Goal: Task Accomplishment & Management: Use online tool/utility

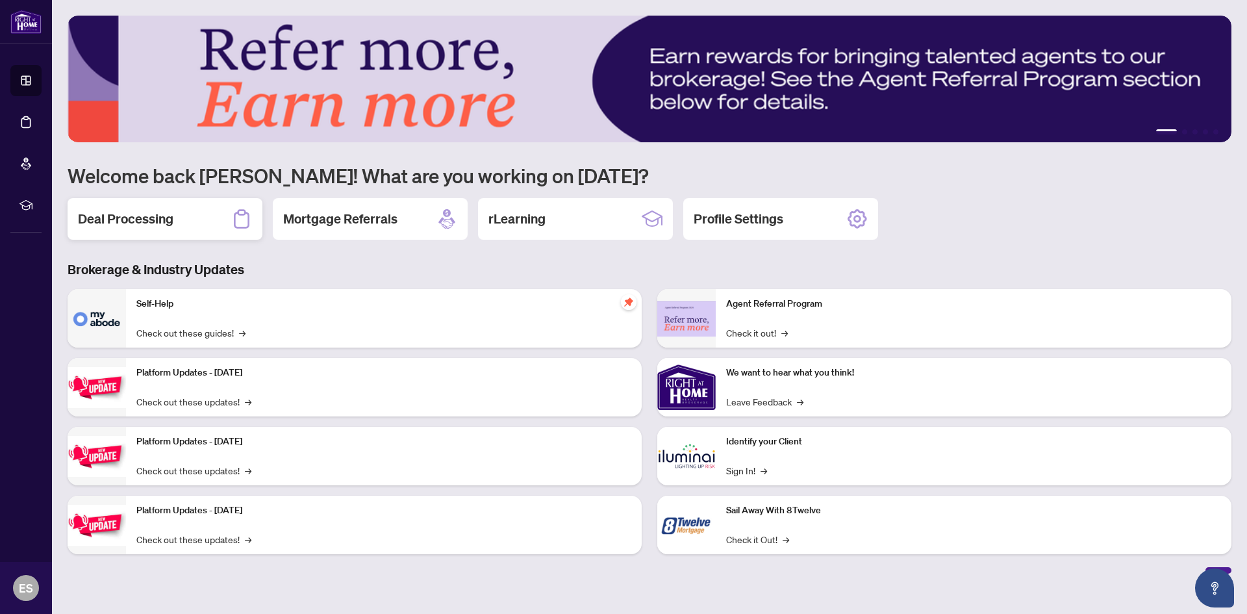
click at [170, 223] on h2 "Deal Processing" at bounding box center [125, 219] width 95 height 18
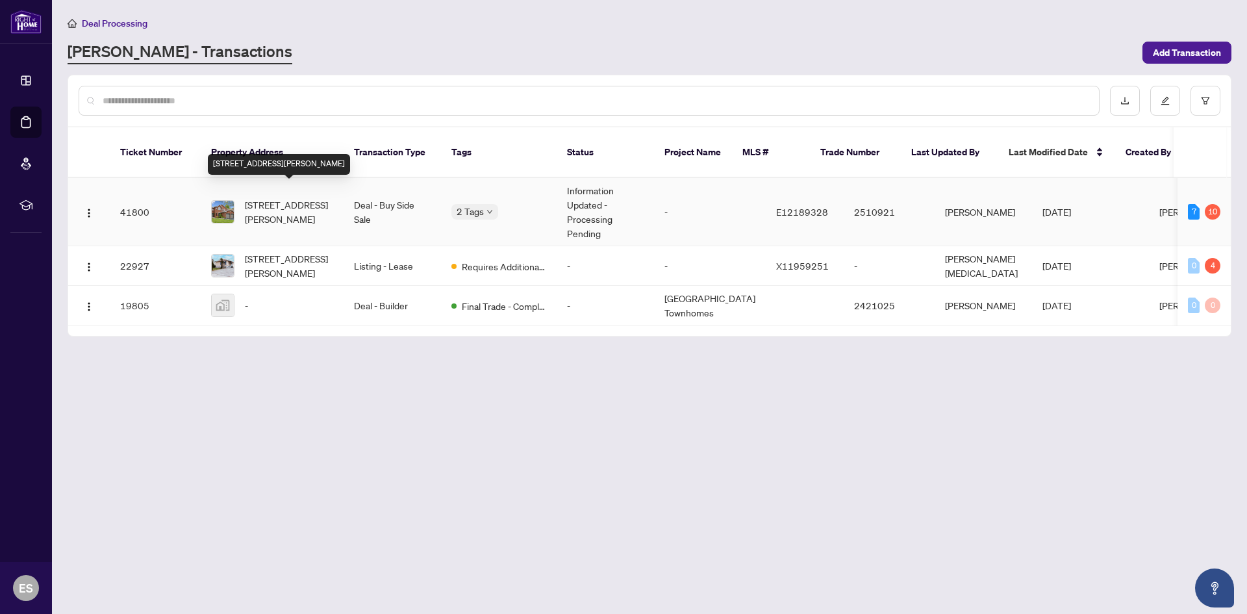
click at [260, 197] on span "[STREET_ADDRESS][PERSON_NAME]" at bounding box center [289, 211] width 88 height 29
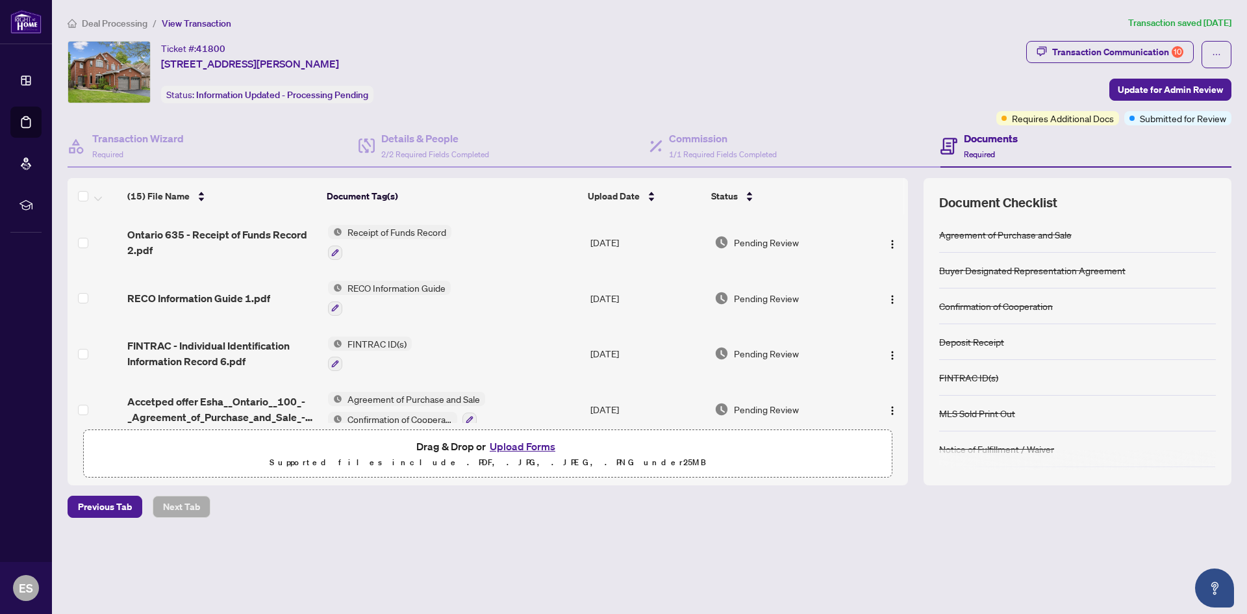
scroll to position [153, 0]
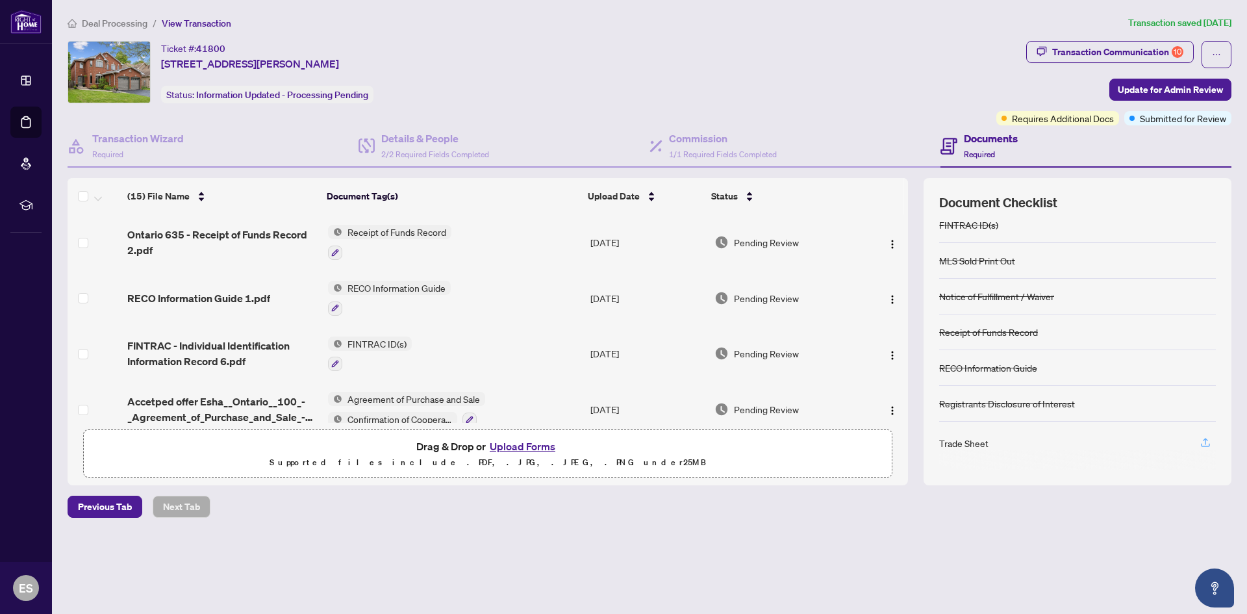
click at [1205, 442] on icon "button" at bounding box center [1205, 441] width 5 height 6
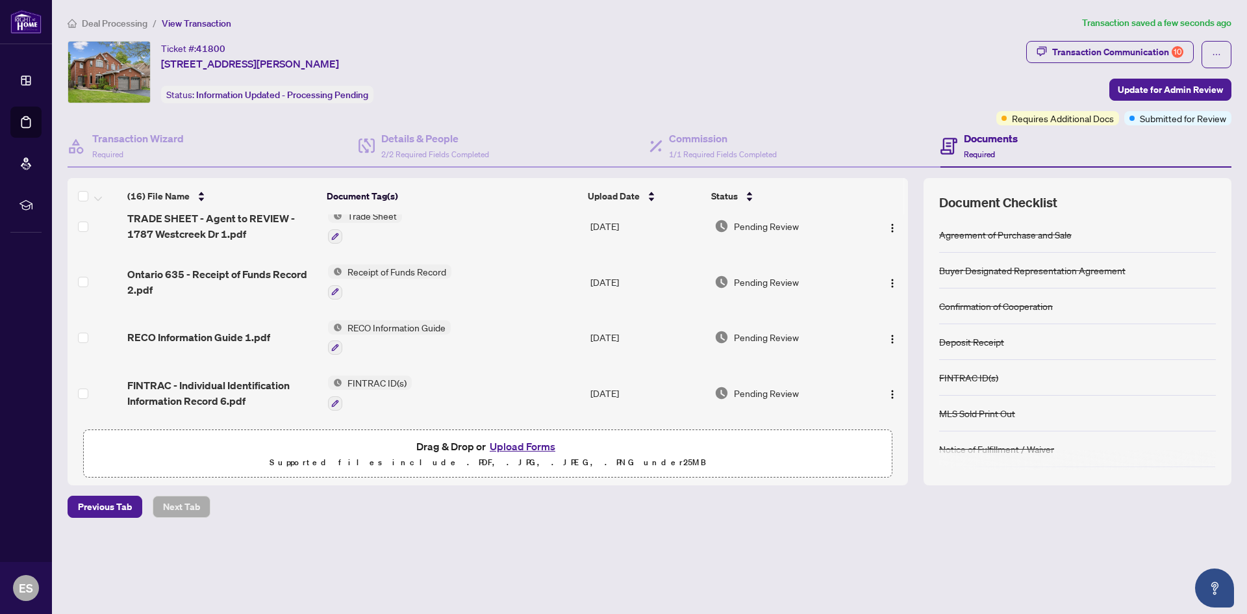
scroll to position [0, 0]
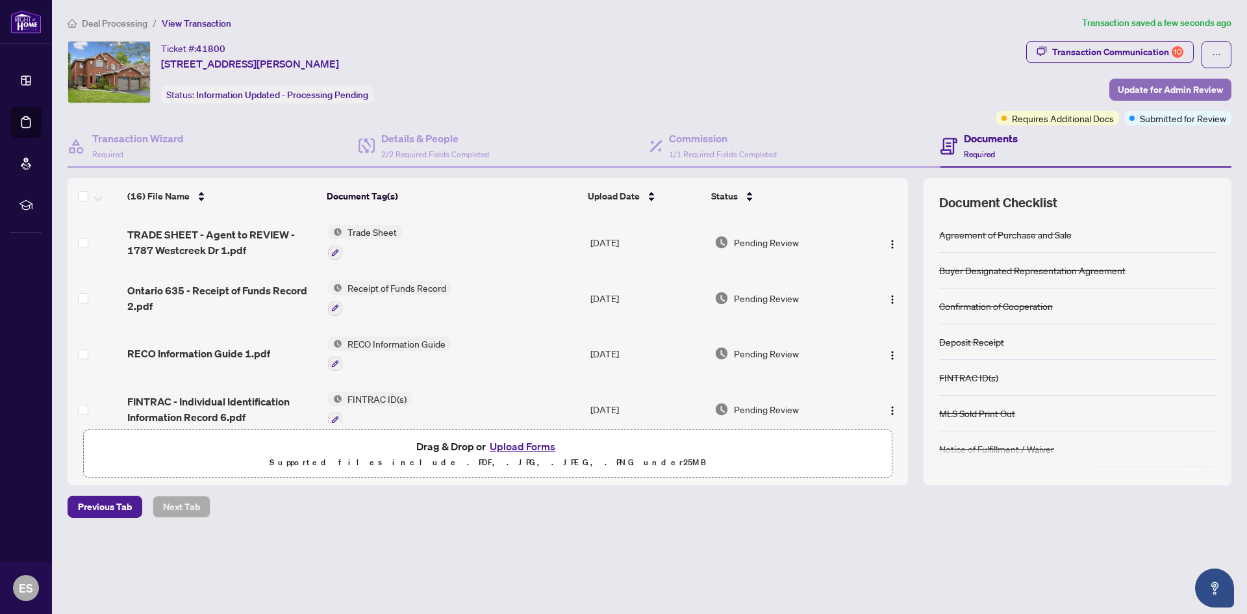
click at [1166, 88] on span "Update for Admin Review" at bounding box center [1170, 89] width 105 height 21
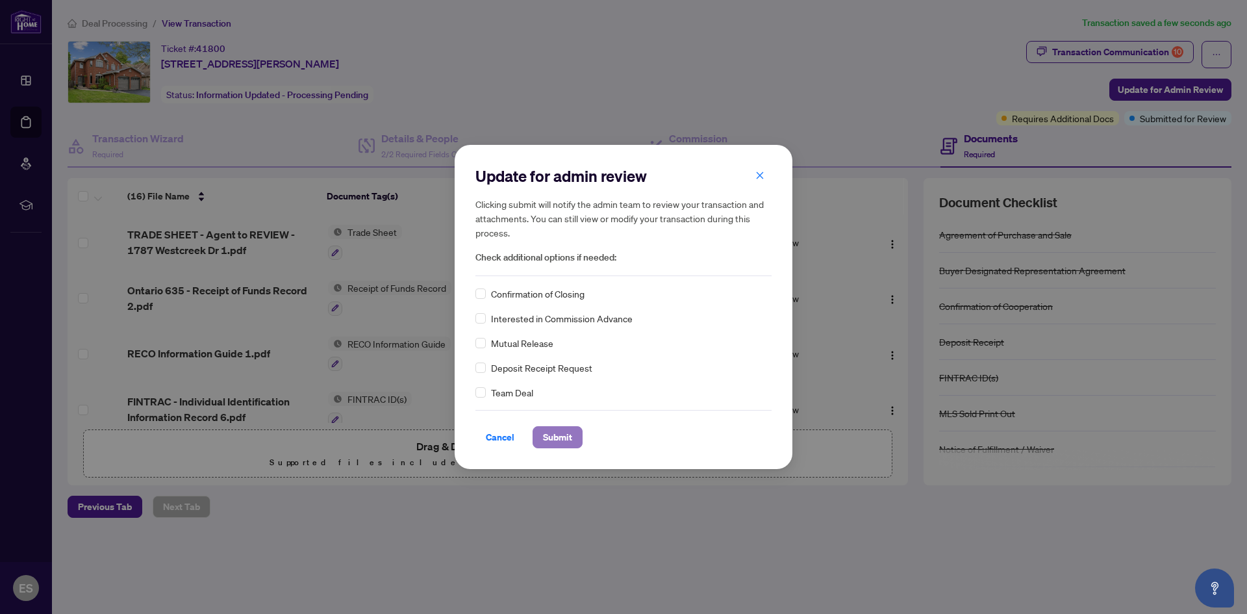
click at [559, 435] on span "Submit" at bounding box center [557, 437] width 29 height 21
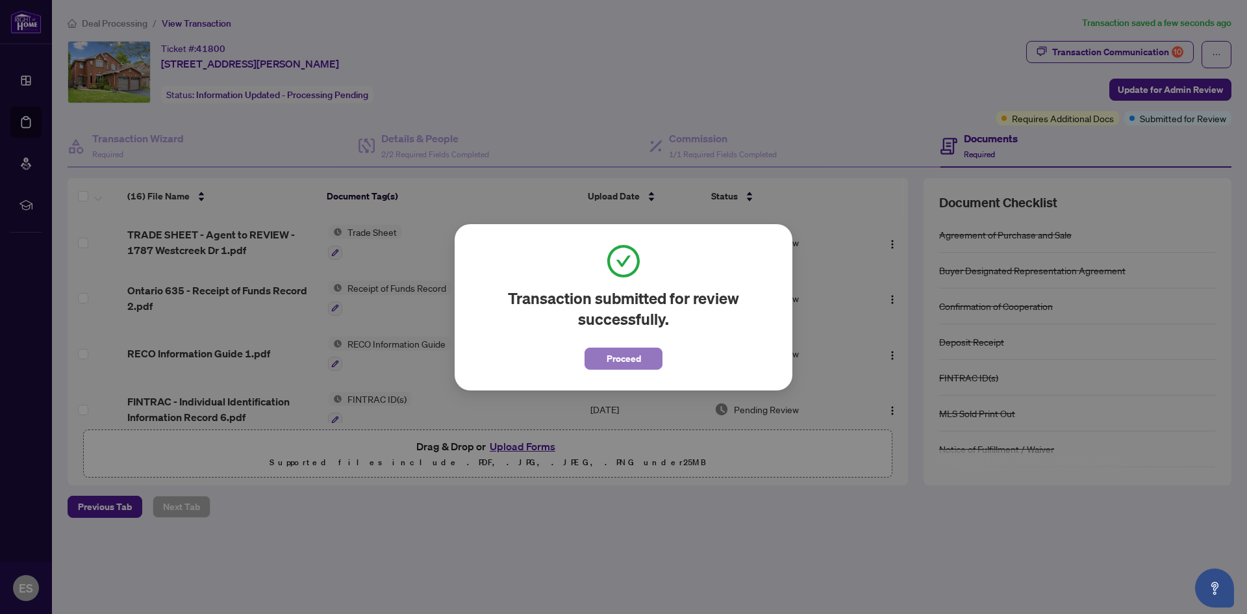
click at [644, 355] on button "Proceed" at bounding box center [623, 358] width 78 height 22
